Goal: Transaction & Acquisition: Purchase product/service

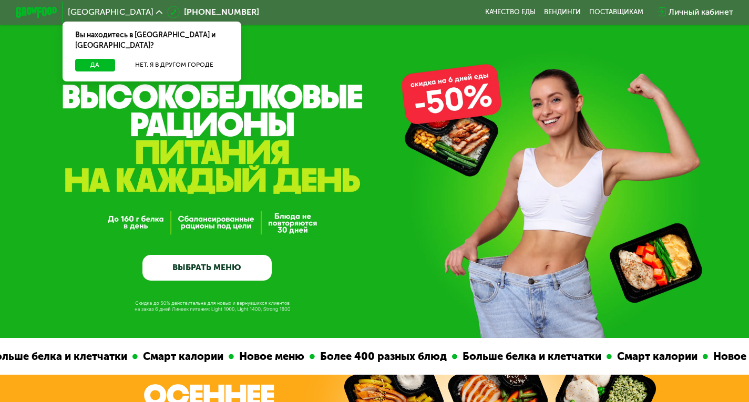
click at [94, 49] on div "Вы находитесь в [GEOGRAPHIC_DATA] и [GEOGRAPHIC_DATA]?" at bounding box center [152, 40] width 179 height 37
click at [96, 59] on button "Да" at bounding box center [95, 65] width 40 height 13
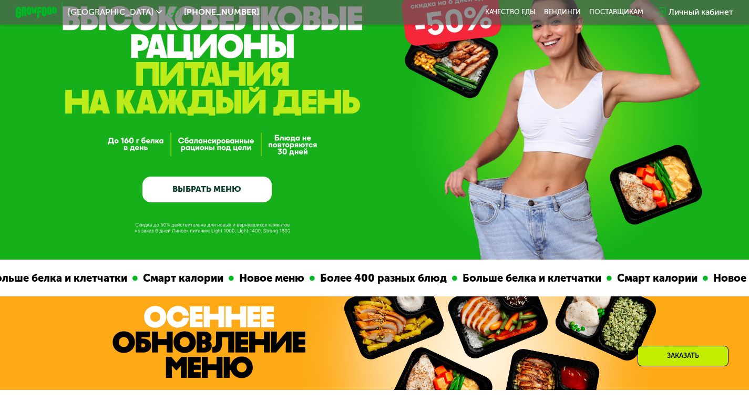
scroll to position [105, 0]
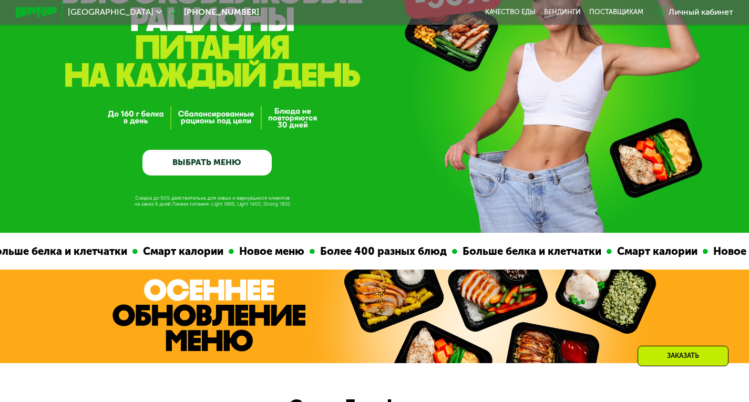
click at [218, 168] on link "ВЫБРАТЬ МЕНЮ" at bounding box center [206, 163] width 129 height 26
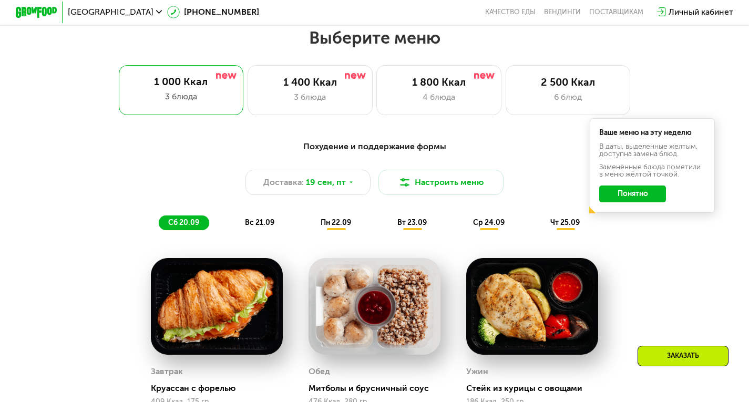
scroll to position [665, 0]
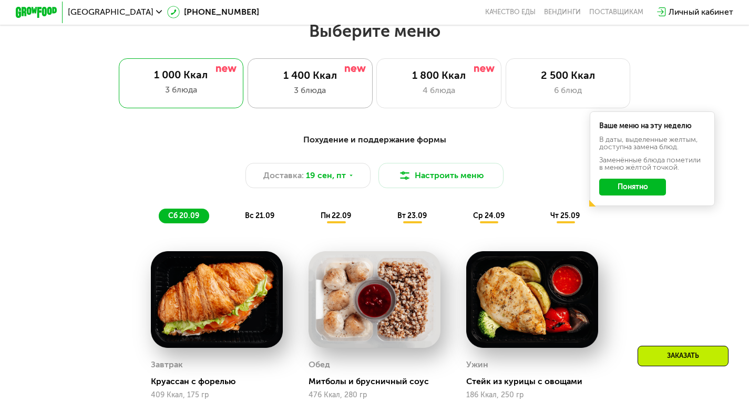
click at [279, 92] on div "3 блюда" at bounding box center [309, 90] width 103 height 13
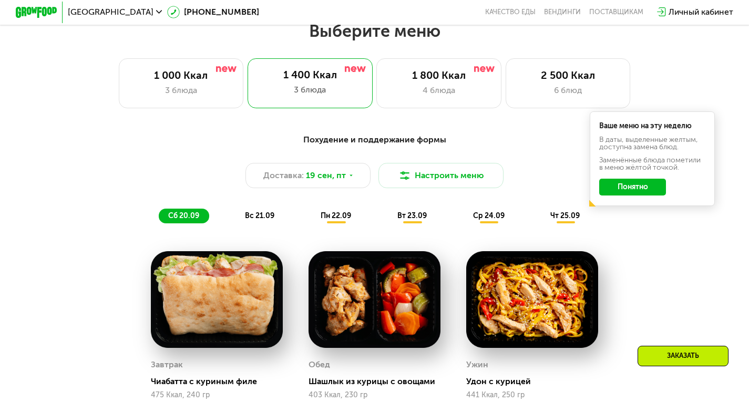
click at [640, 194] on button "Понятно" at bounding box center [632, 187] width 67 height 17
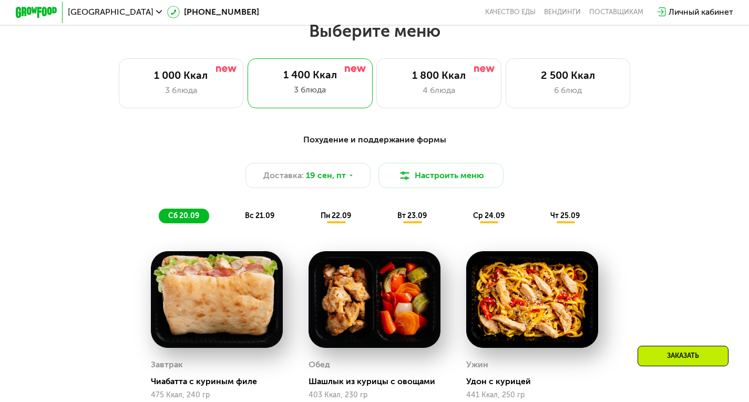
click at [266, 220] on span "вс 21.09" at bounding box center [259, 215] width 29 height 9
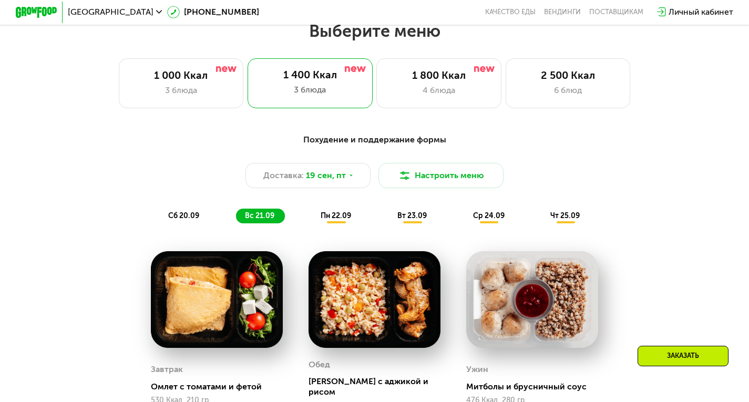
click at [400, 220] on span "вт 23.09" at bounding box center [411, 215] width 29 height 9
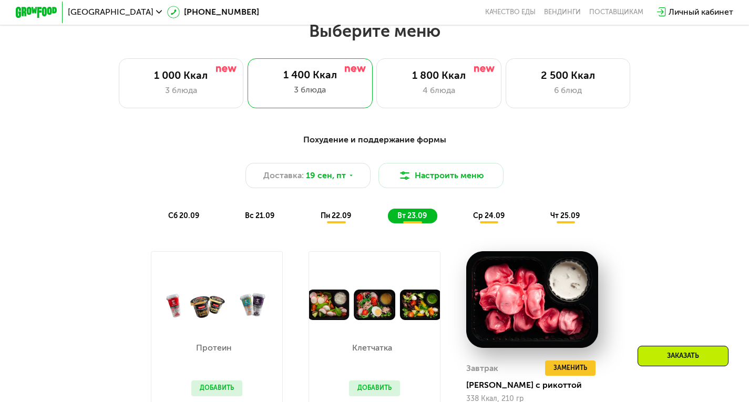
click at [351, 220] on span "пн 22.09" at bounding box center [335, 215] width 30 height 9
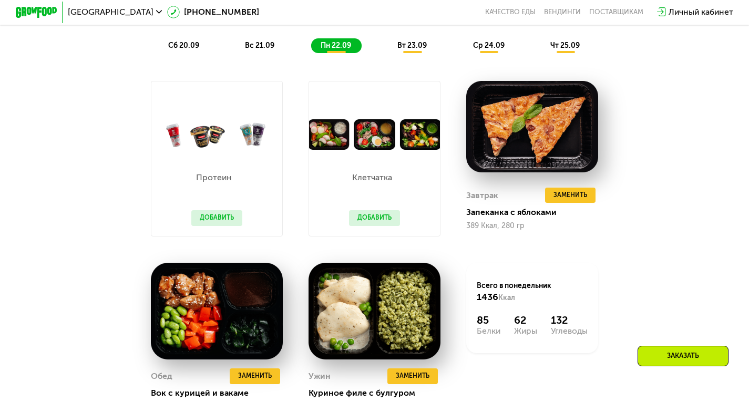
scroll to position [717, 0]
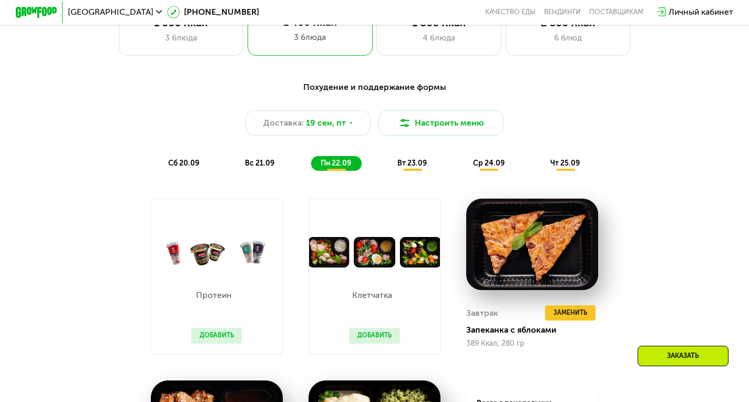
click at [428, 169] on div "вт 23.09" at bounding box center [412, 163] width 49 height 15
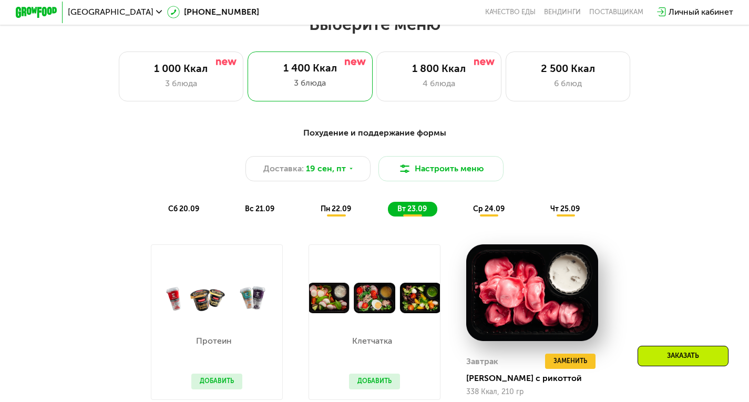
scroll to position [665, 0]
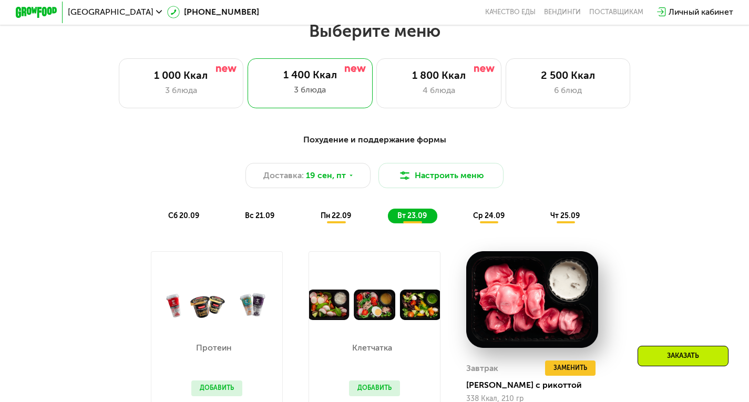
click at [481, 217] on span "ср 24.09" at bounding box center [489, 215] width 32 height 9
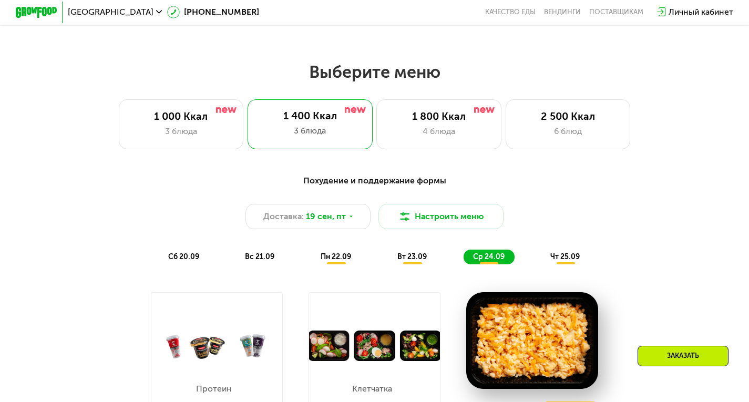
scroll to position [612, 0]
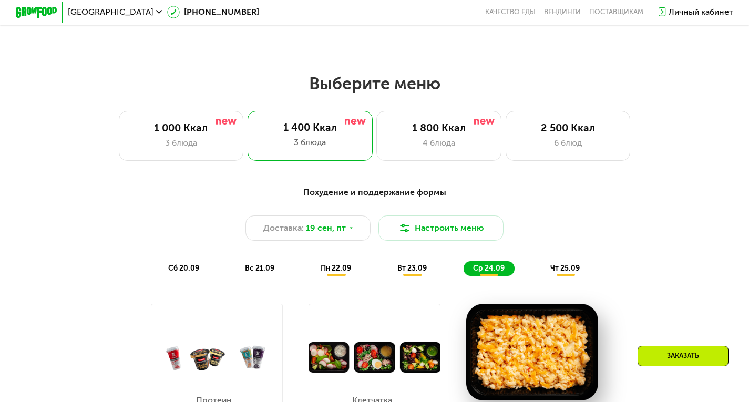
click at [567, 272] on span "чт 25.09" at bounding box center [564, 268] width 29 height 9
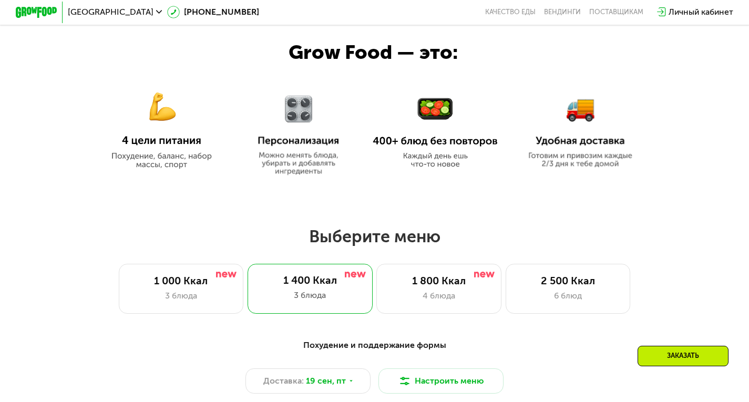
scroll to position [454, 0]
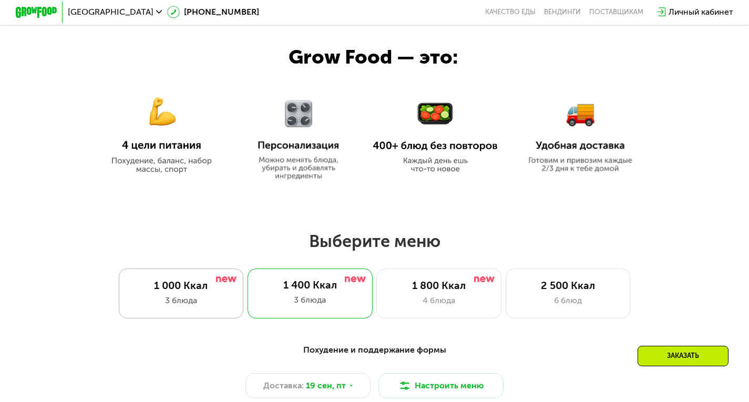
click at [213, 285] on div "1 000 Ккал" at bounding box center [180, 285] width 103 height 13
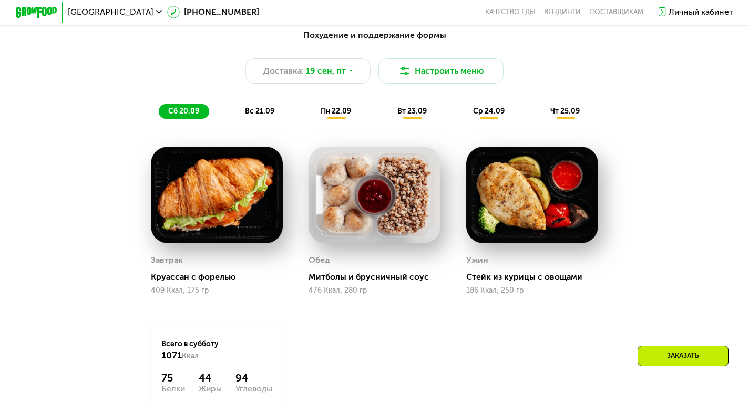
scroll to position [822, 0]
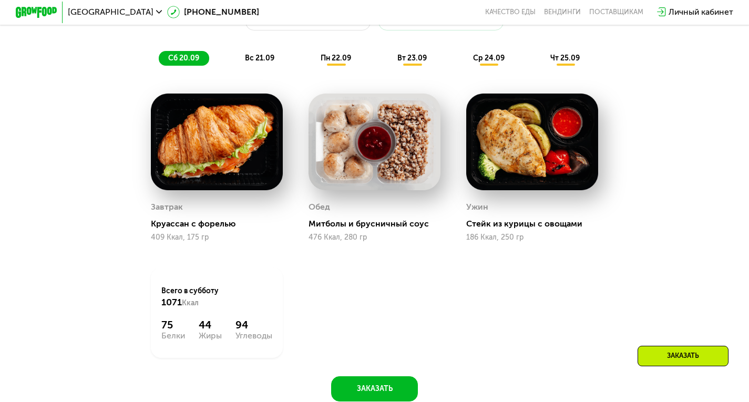
click at [261, 63] on span "вс 21.09" at bounding box center [259, 58] width 29 height 9
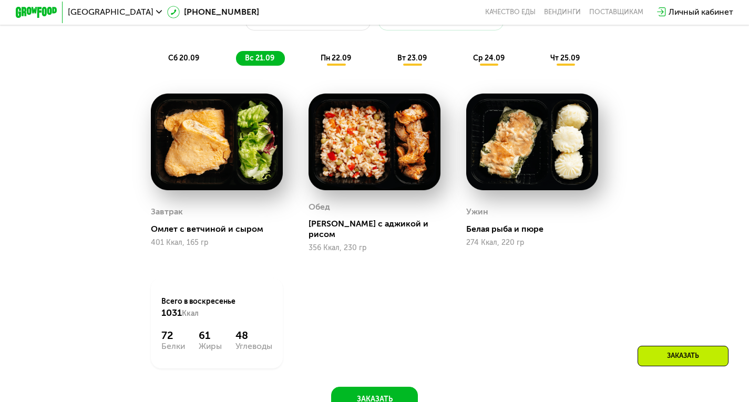
click at [341, 63] on span "пн 22.09" at bounding box center [335, 58] width 30 height 9
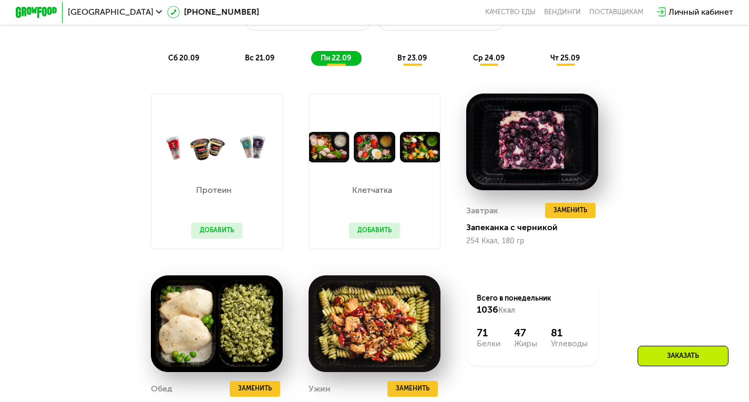
click at [413, 59] on div "вт 23.09" at bounding box center [412, 58] width 49 height 15
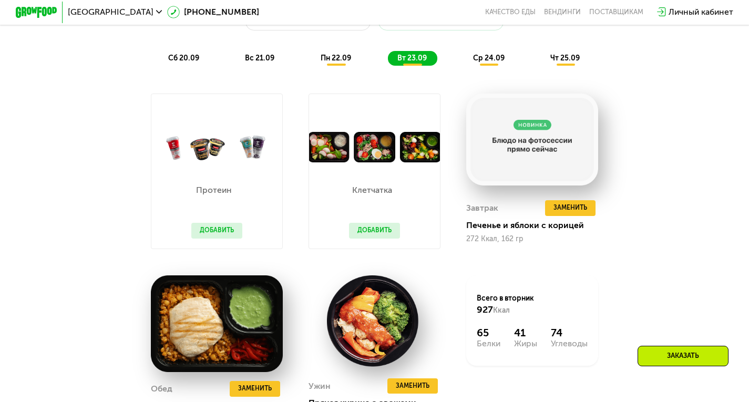
click at [482, 66] on div "ср 24.09" at bounding box center [488, 58] width 51 height 15
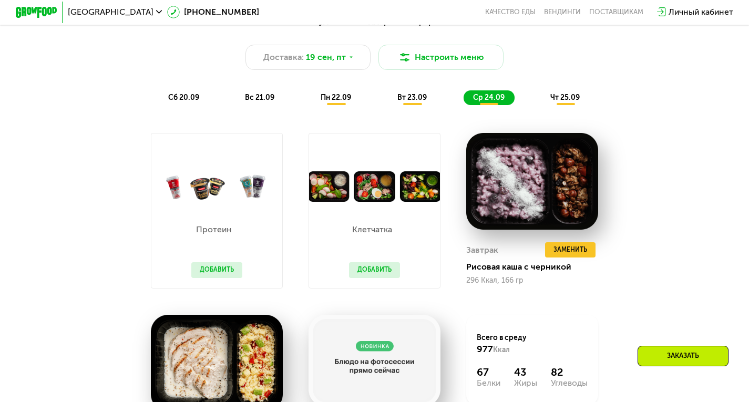
scroll to position [770, 0]
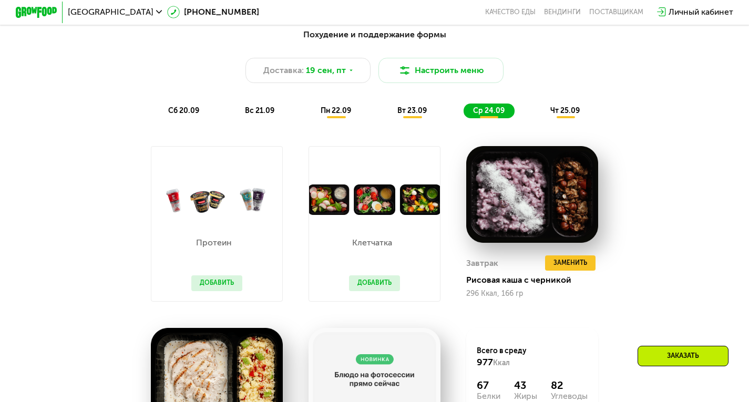
click at [578, 115] on span "чт 25.09" at bounding box center [564, 110] width 29 height 9
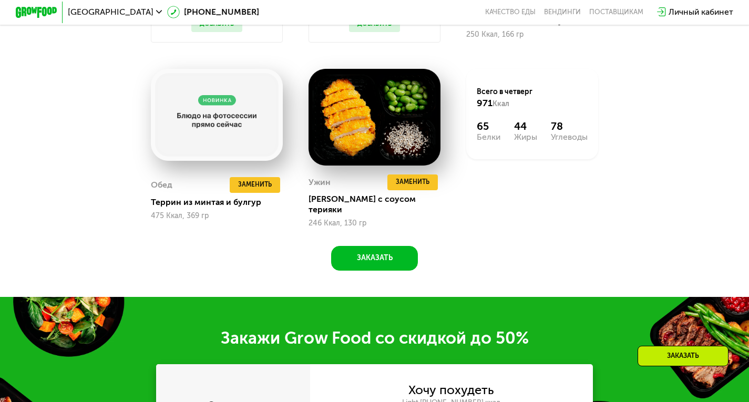
scroll to position [1032, 0]
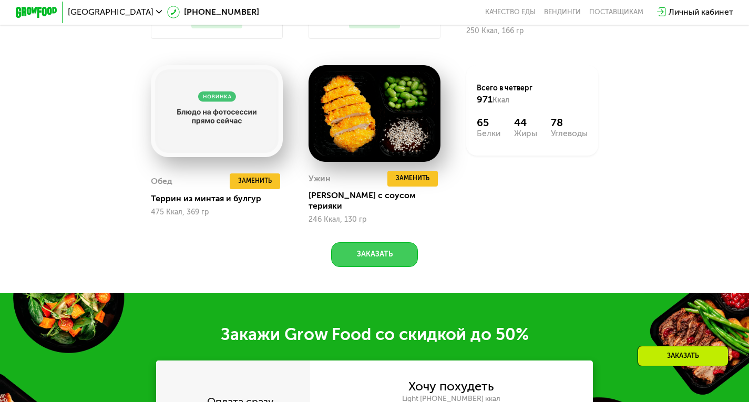
click at [380, 260] on button "Заказать" at bounding box center [374, 254] width 87 height 25
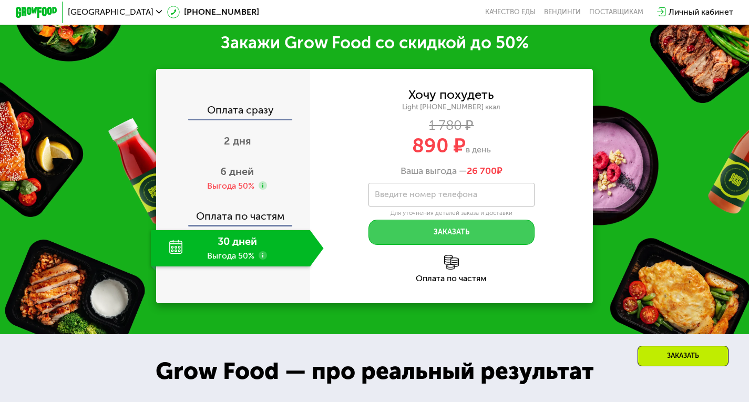
scroll to position [1324, 0]
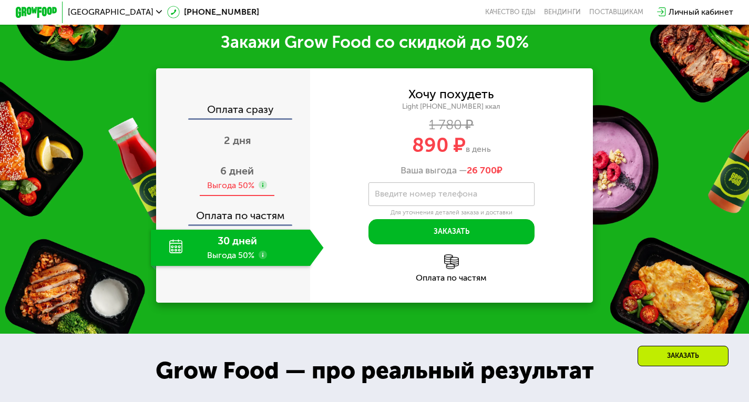
click at [245, 166] on span "6 дней" at bounding box center [237, 170] width 34 height 13
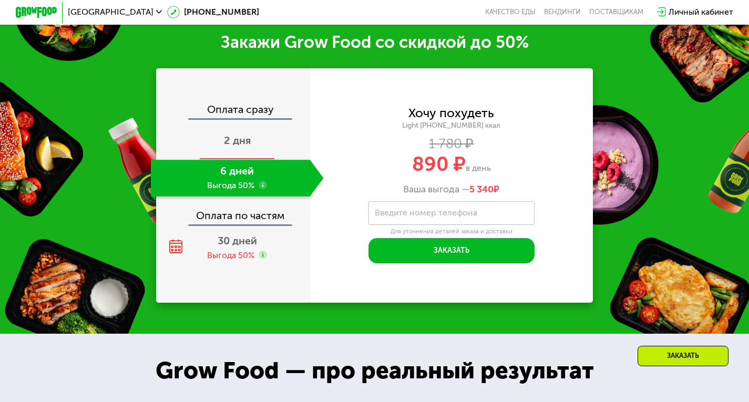
click at [224, 140] on span "2 дня" at bounding box center [237, 140] width 27 height 13
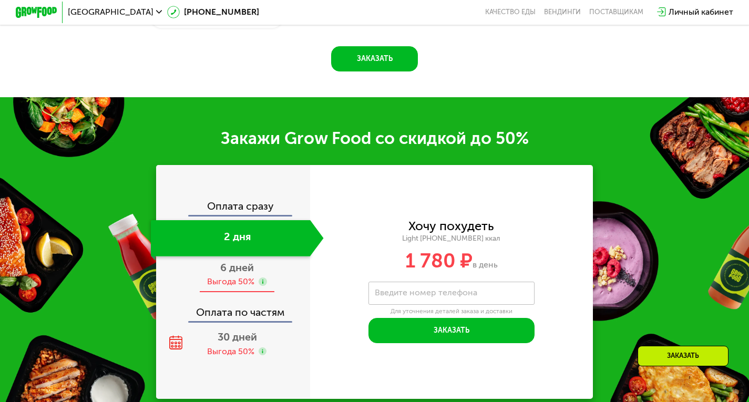
click at [251, 274] on span "6 дней" at bounding box center [237, 267] width 34 height 13
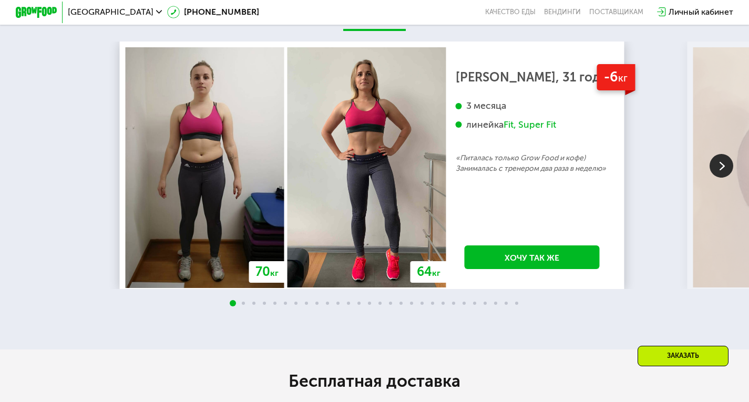
scroll to position [1984, 0]
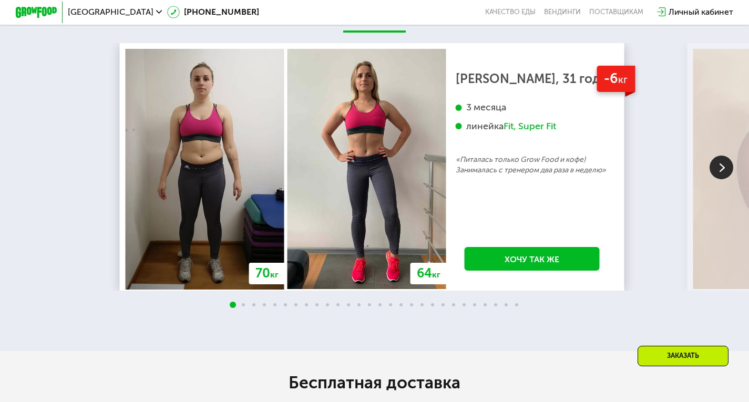
click at [732, 179] on img at bounding box center [721, 168] width 24 height 24
